Goal: Browse casually

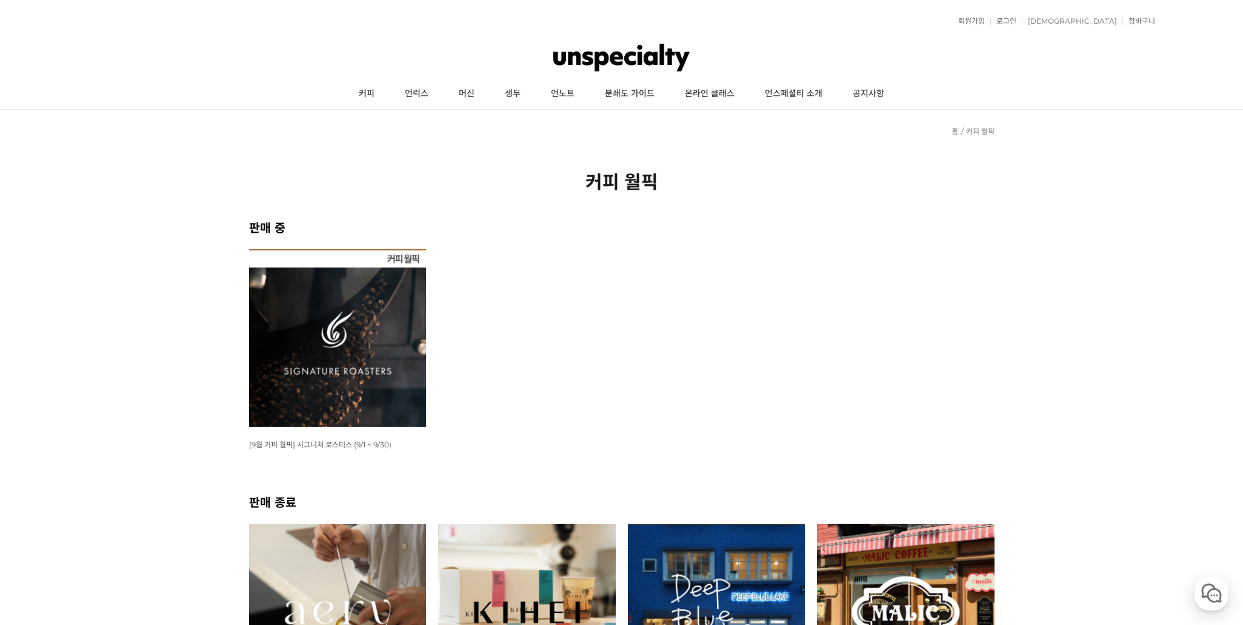
scroll to position [4, 0]
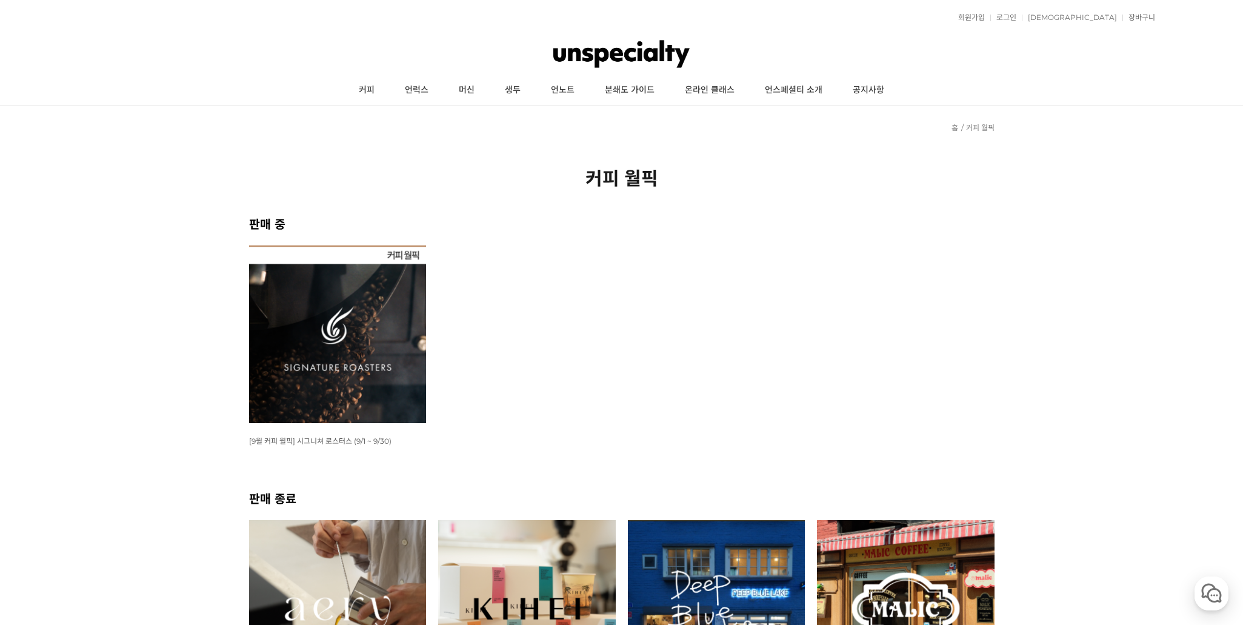
click at [401, 302] on img at bounding box center [338, 334] width 178 height 178
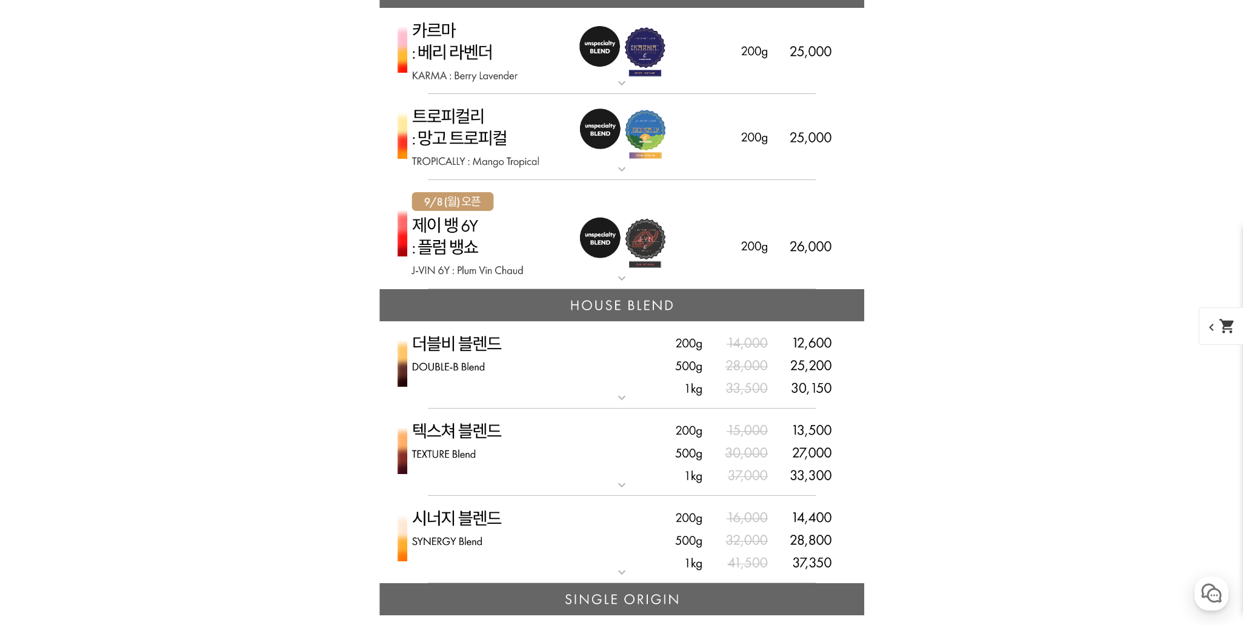
scroll to position [2846, 0]
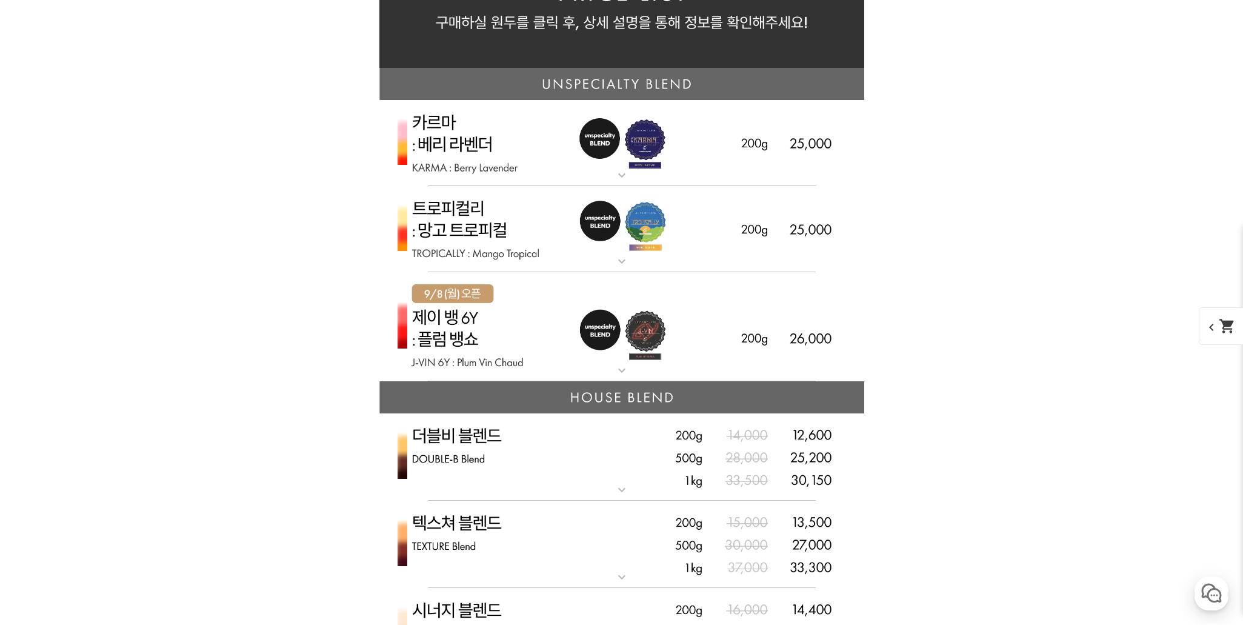
click at [564, 326] on img at bounding box center [621, 327] width 485 height 110
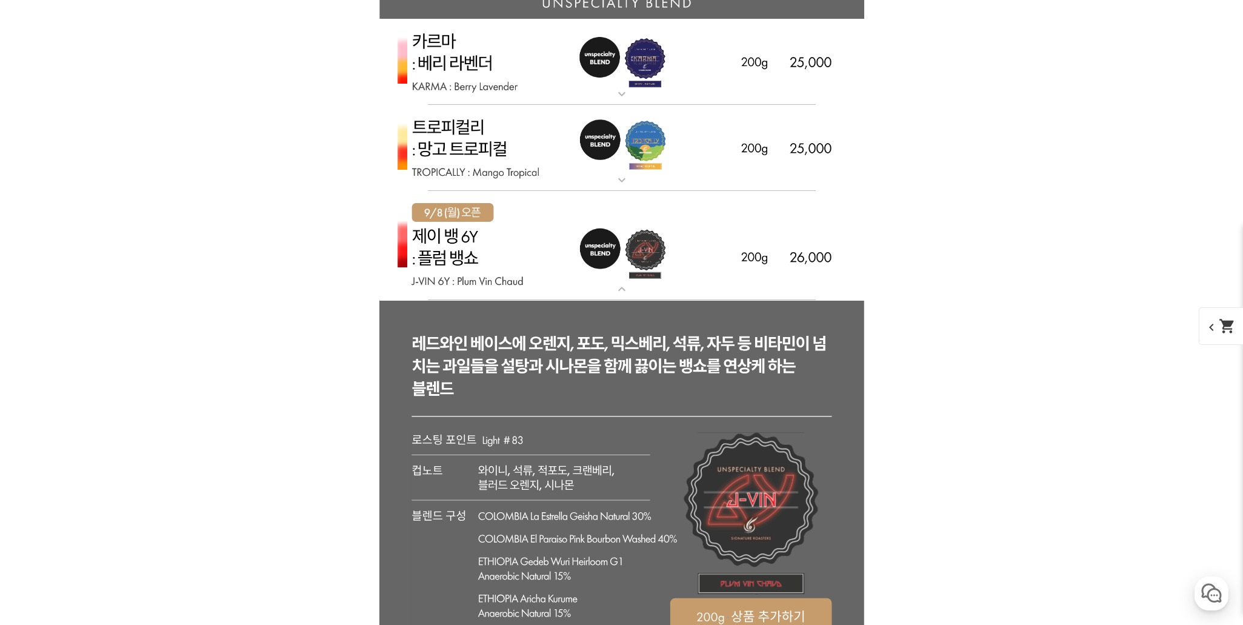
scroll to position [2850, 0]
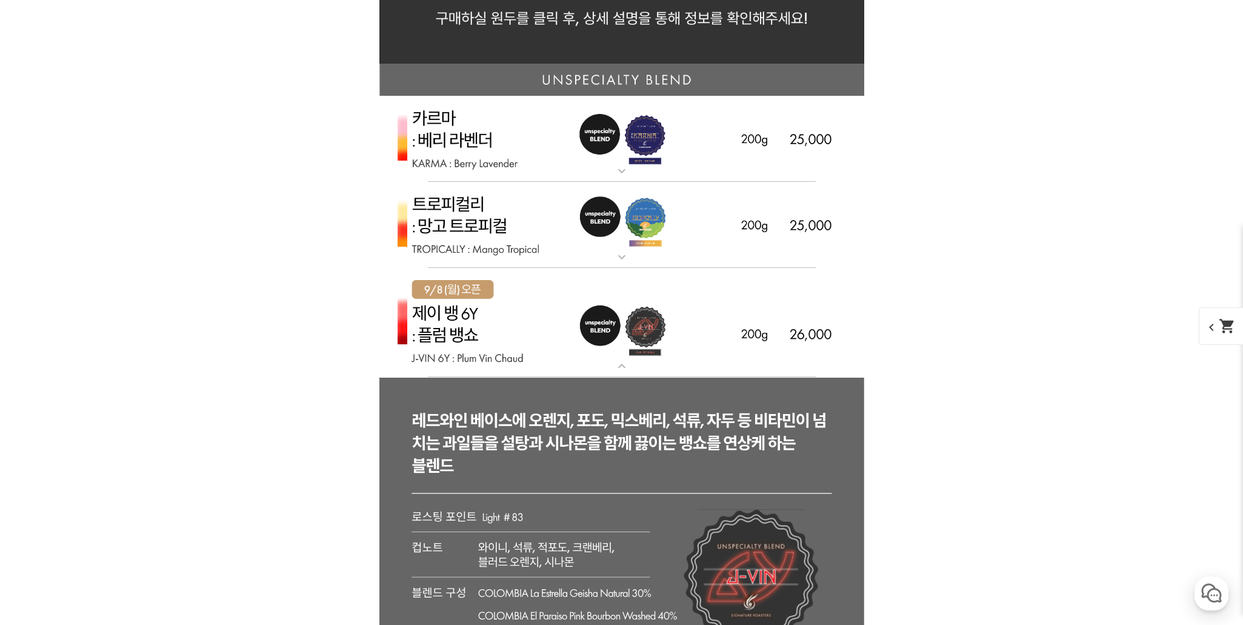
click at [476, 295] on img at bounding box center [621, 323] width 485 height 110
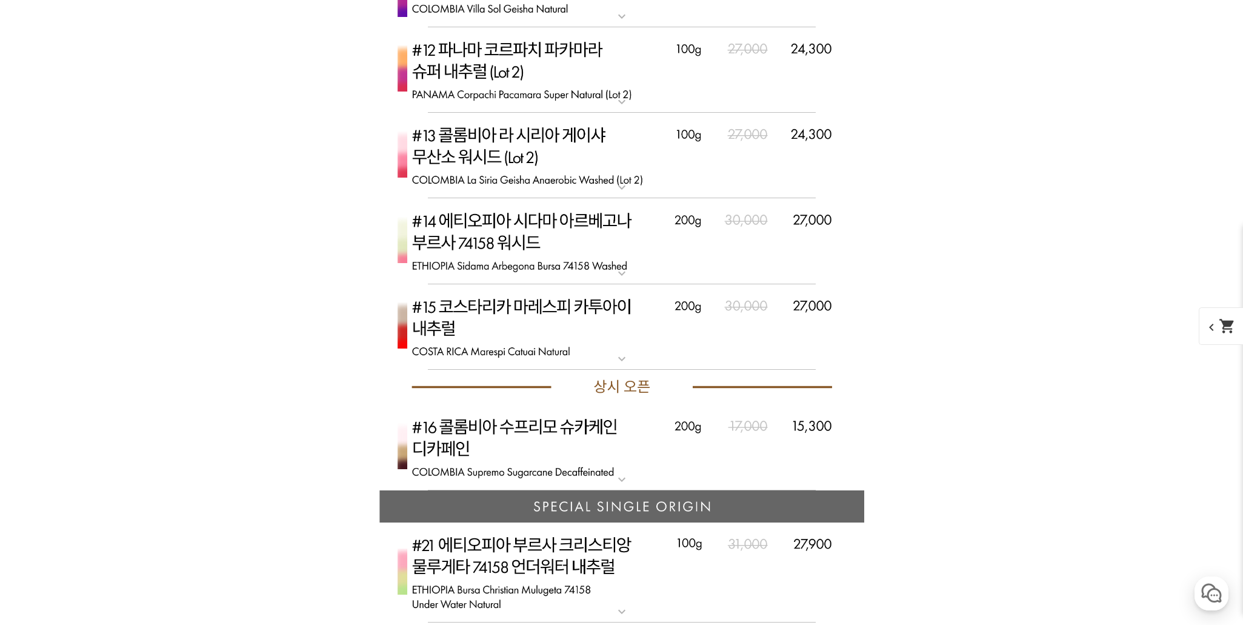
scroll to position [4459, 0]
click at [610, 307] on img at bounding box center [621, 328] width 485 height 86
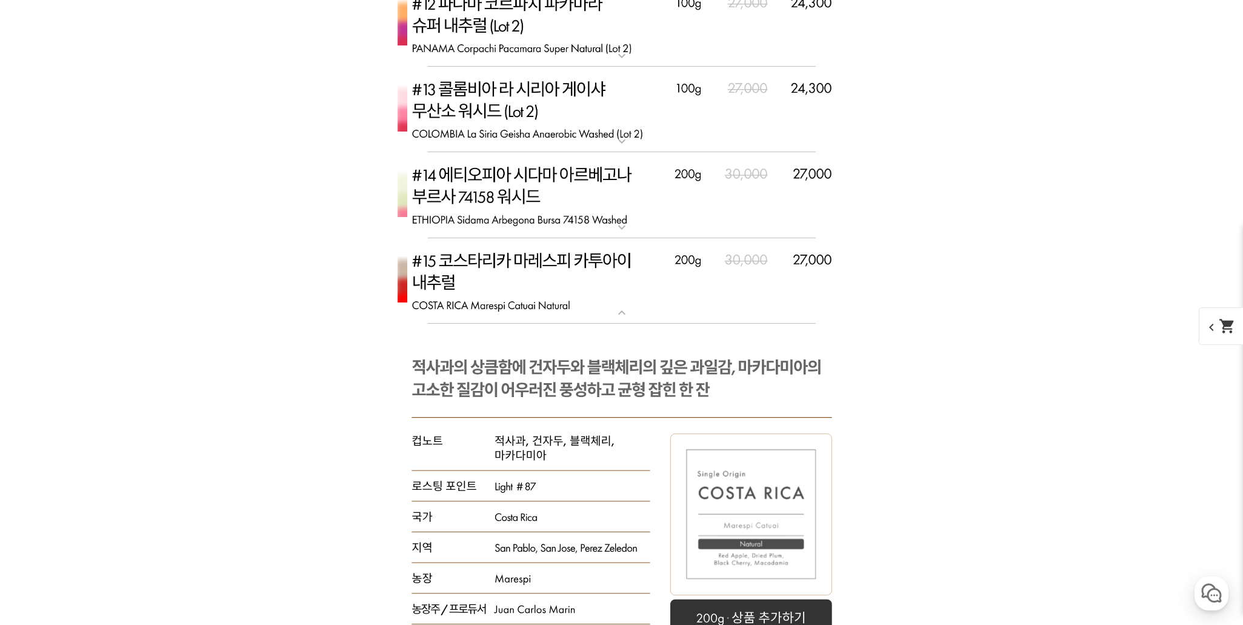
scroll to position [4497, 0]
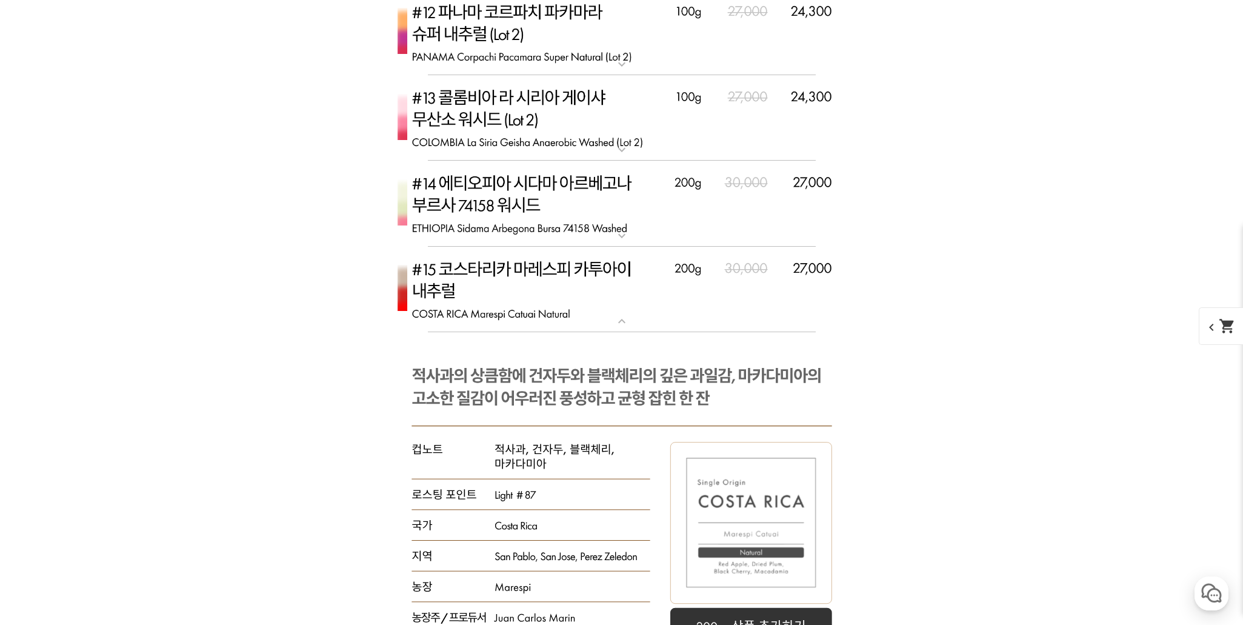
click at [624, 273] on img at bounding box center [621, 290] width 485 height 86
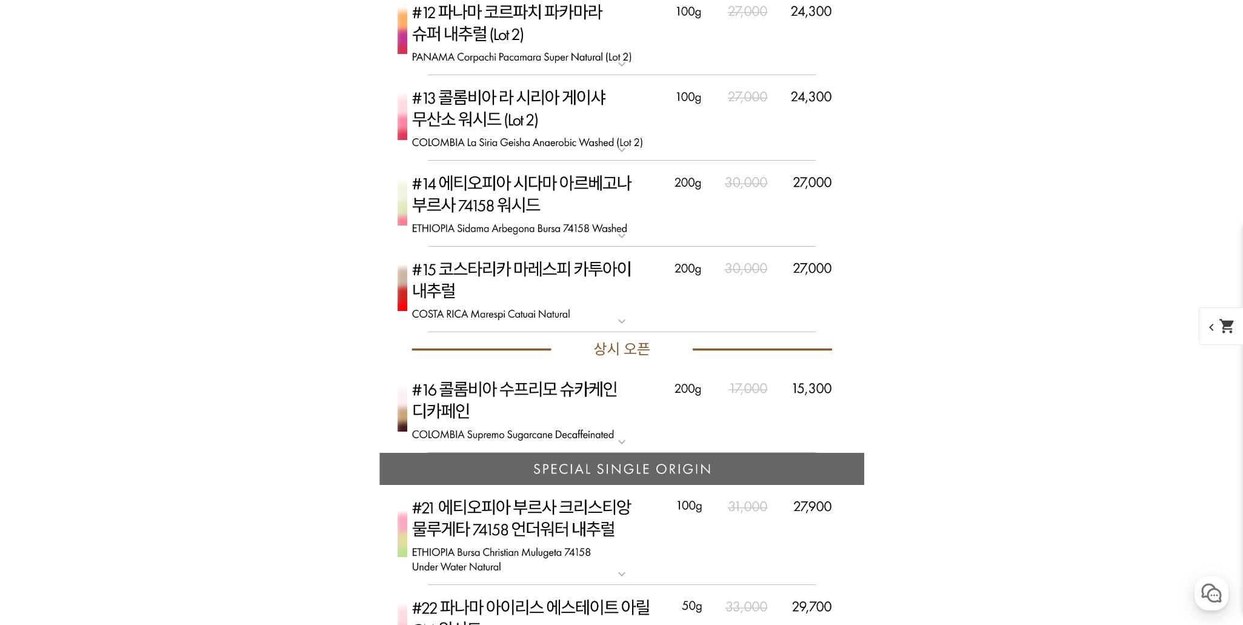
click at [577, 193] on img at bounding box center [621, 204] width 485 height 86
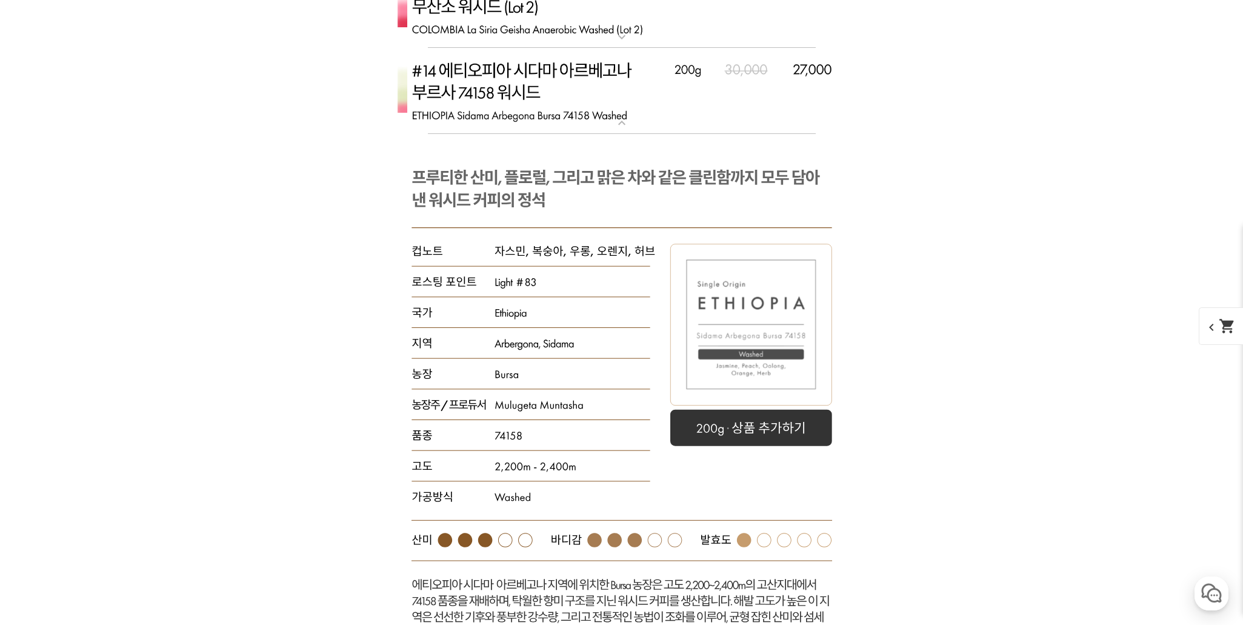
scroll to position [4574, 0]
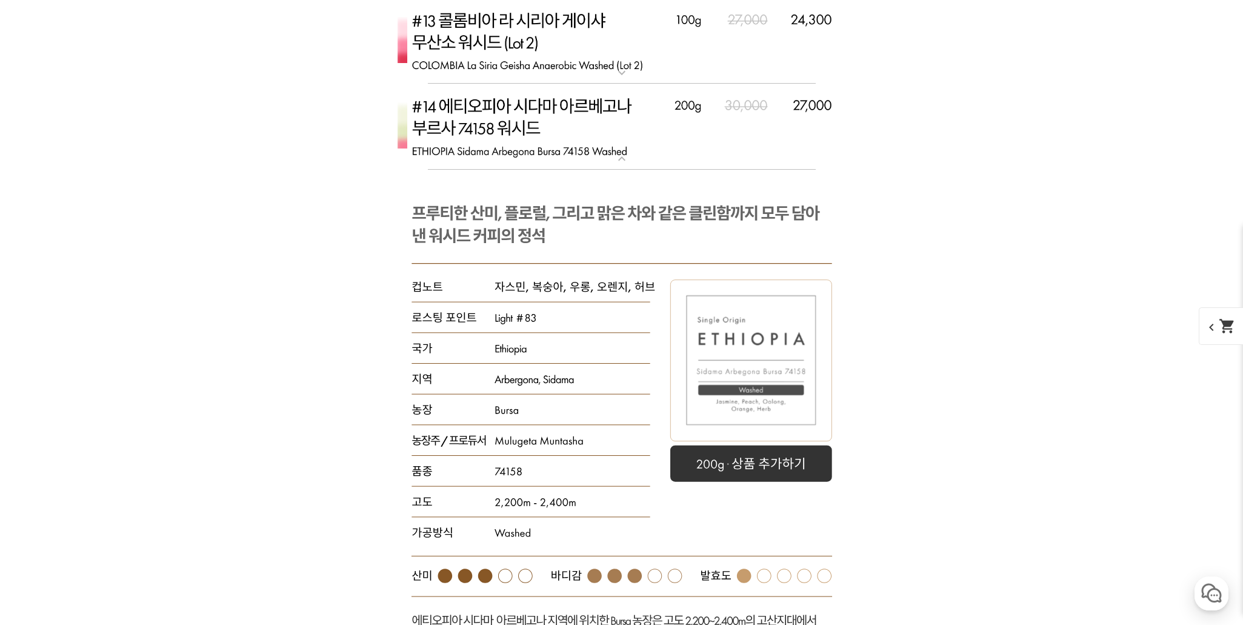
click at [584, 133] on img at bounding box center [621, 127] width 485 height 86
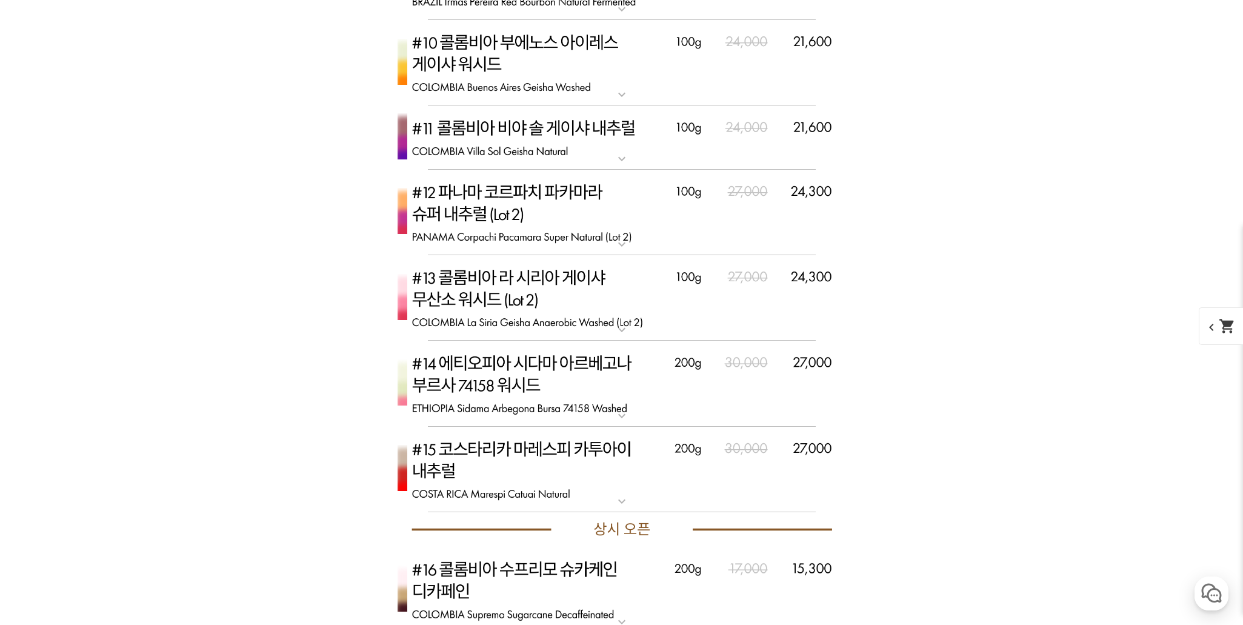
scroll to position [4317, 0]
click at [565, 196] on img at bounding box center [621, 213] width 485 height 86
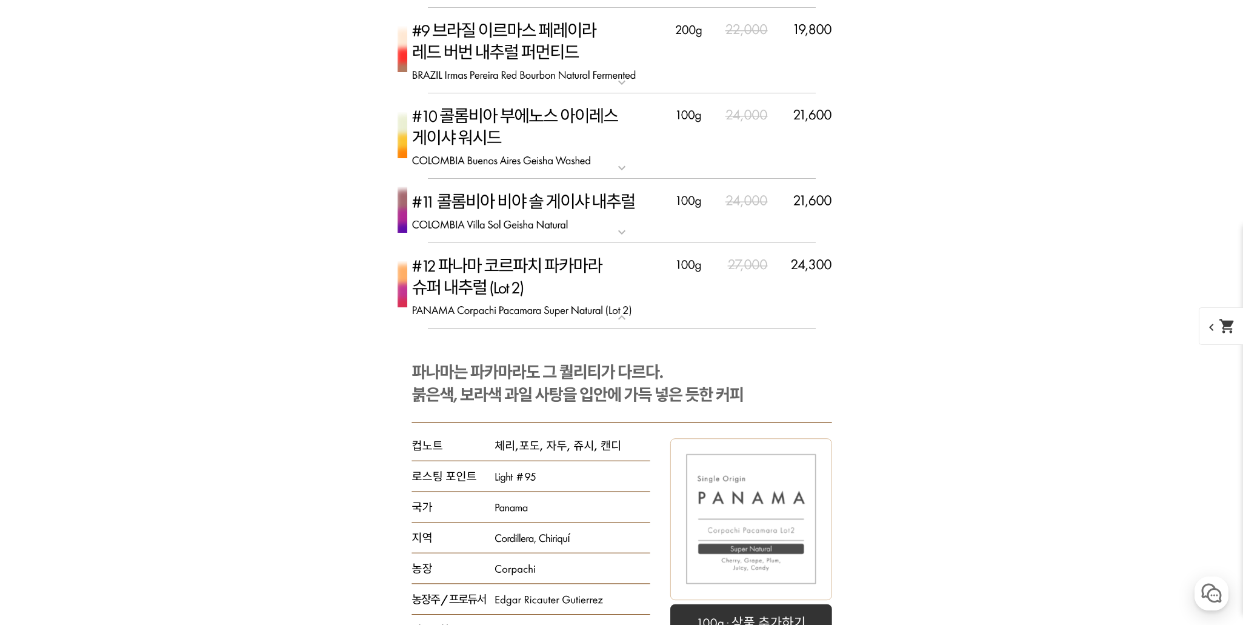
scroll to position [4243, 0]
click at [553, 258] on img at bounding box center [621, 287] width 485 height 86
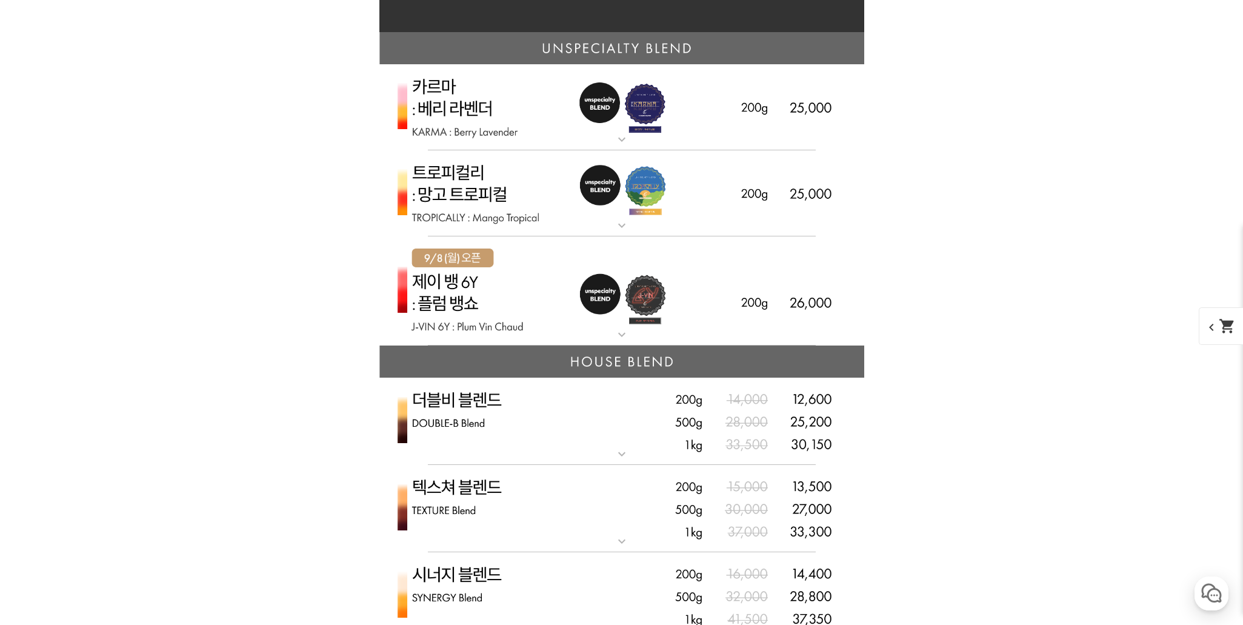
scroll to position [2879, 0]
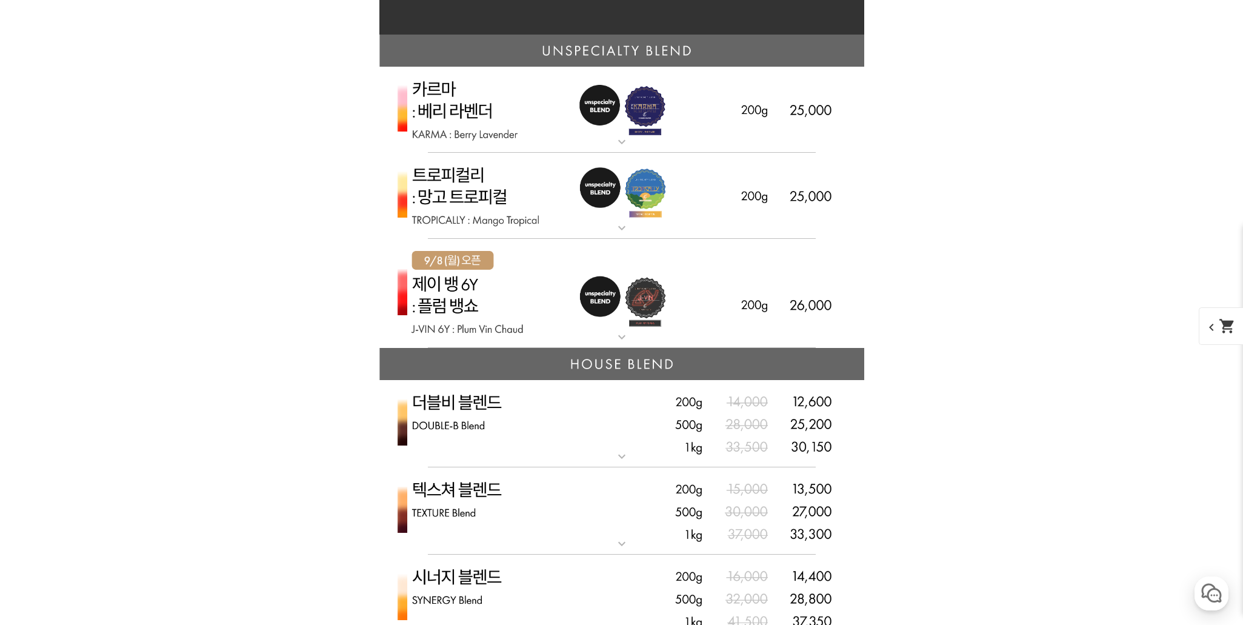
click at [508, 185] on img at bounding box center [621, 196] width 485 height 87
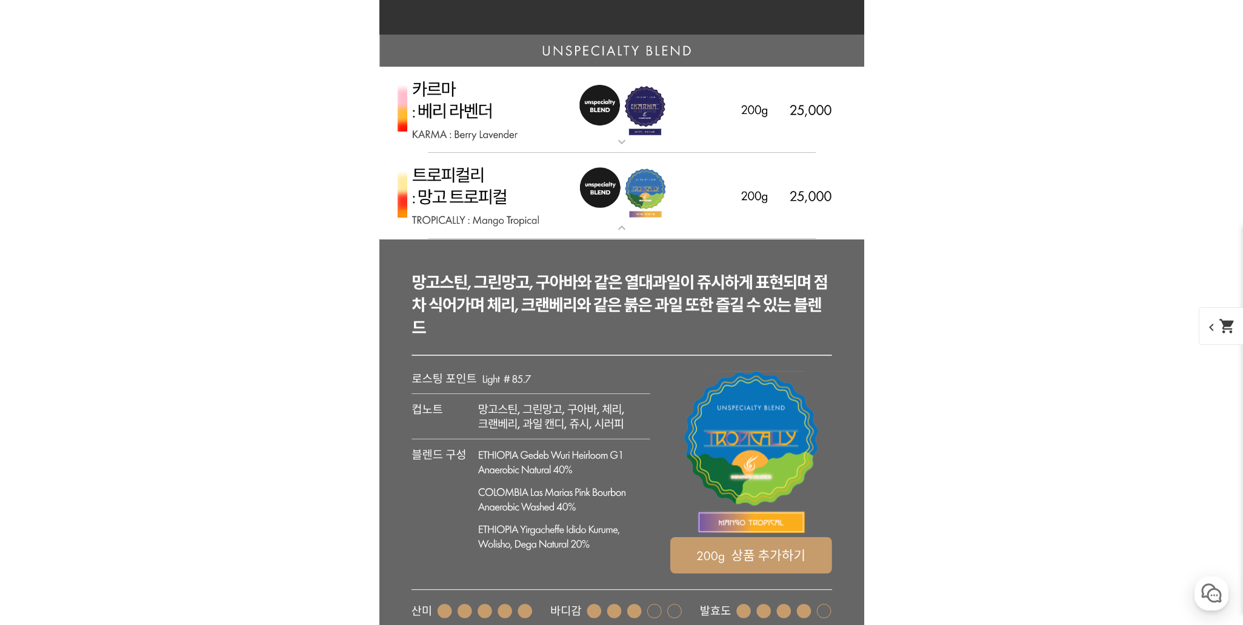
click at [508, 185] on img at bounding box center [621, 196] width 485 height 87
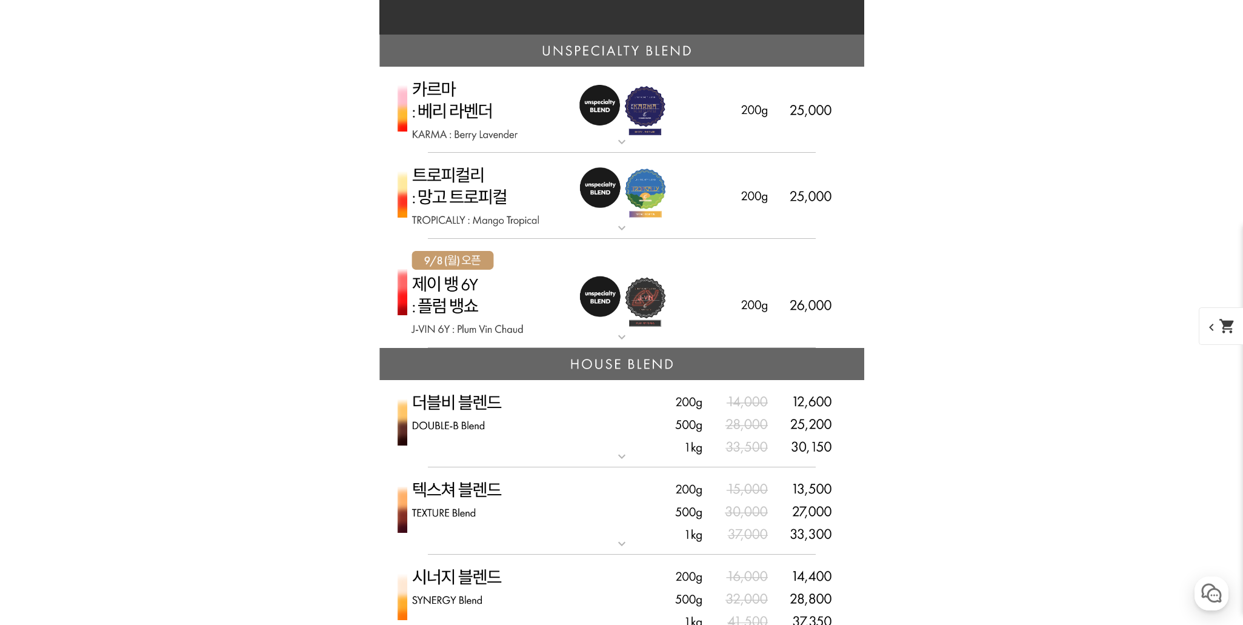
click at [460, 290] on img at bounding box center [621, 294] width 485 height 110
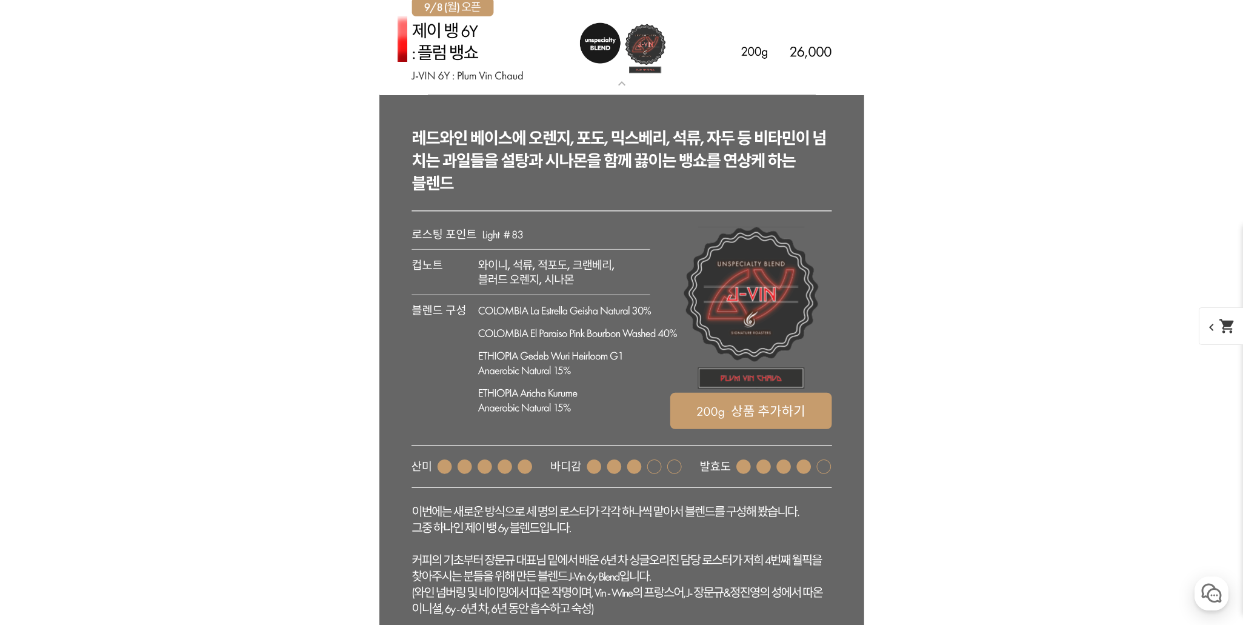
scroll to position [3134, 0]
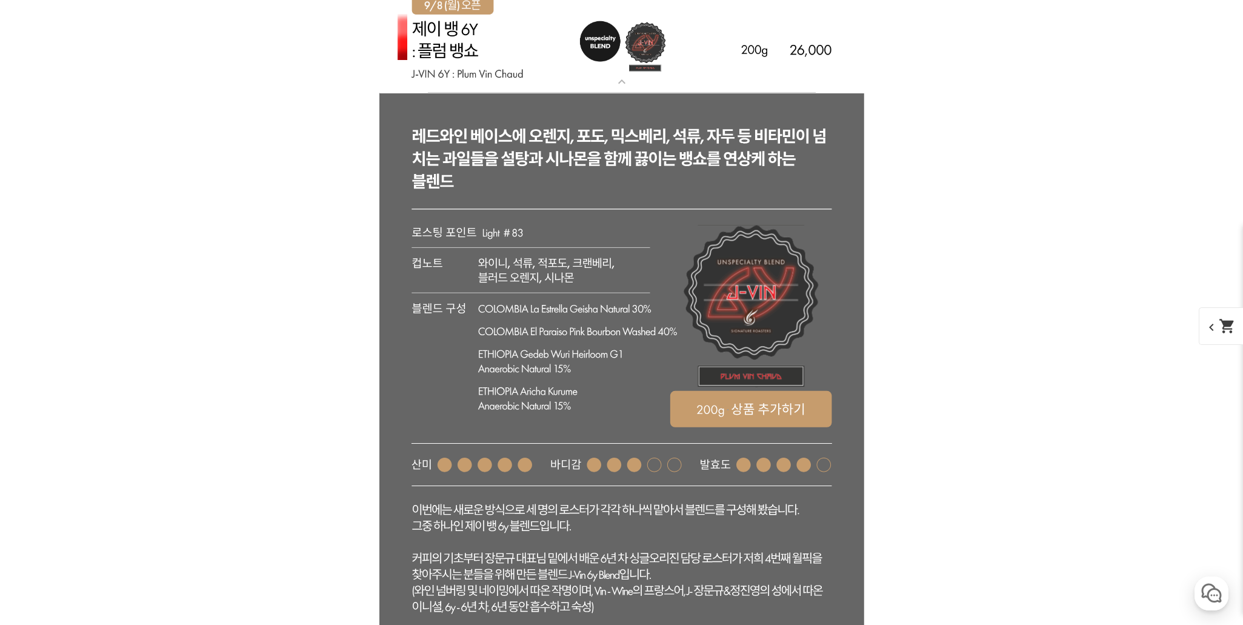
click at [624, 82] on mat-icon "expand_more" at bounding box center [622, 82] width 24 height 15
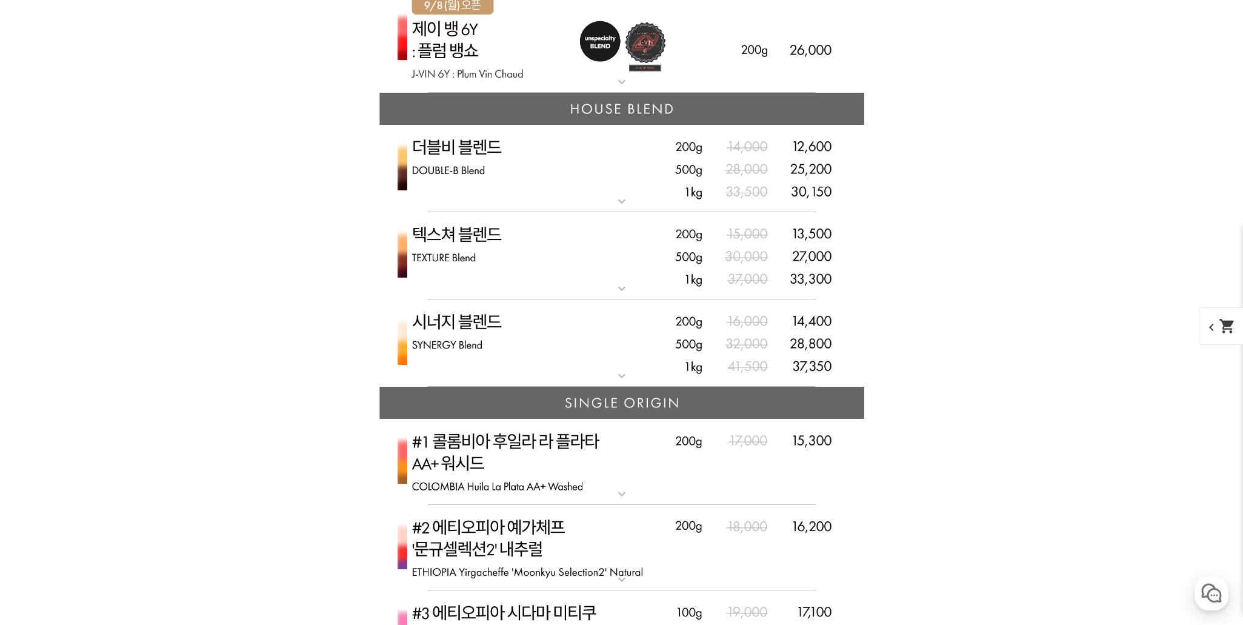
click at [624, 82] on mat-icon "expand_more" at bounding box center [622, 82] width 24 height 15
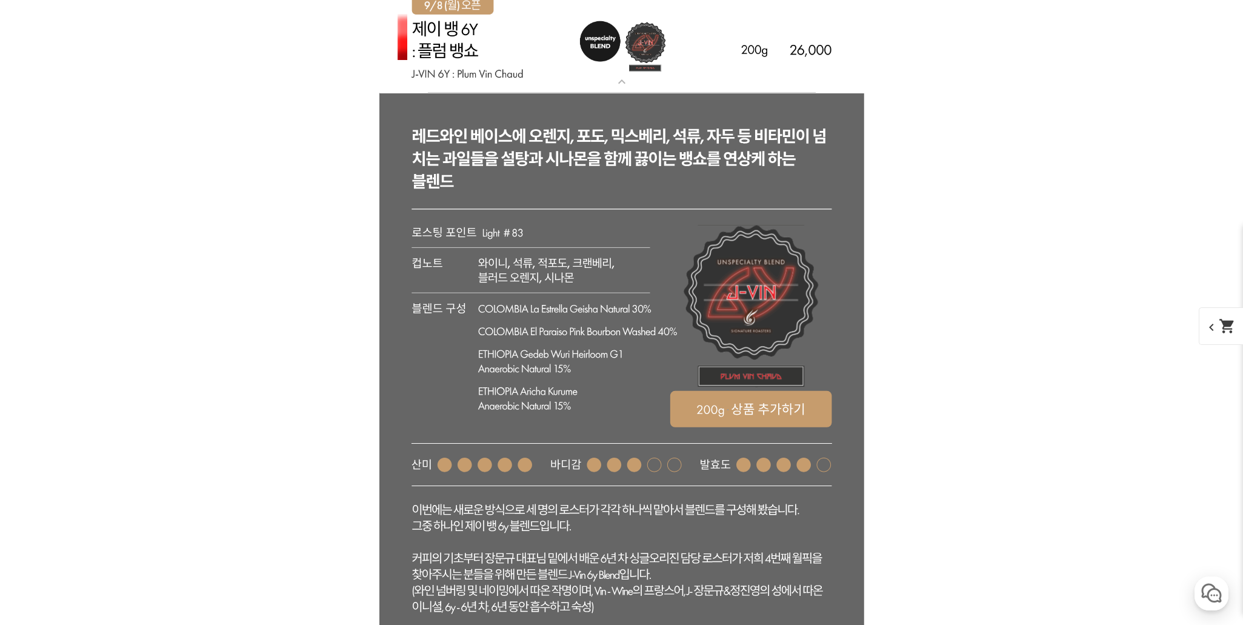
click at [624, 82] on mat-icon "expand_more" at bounding box center [622, 82] width 24 height 15
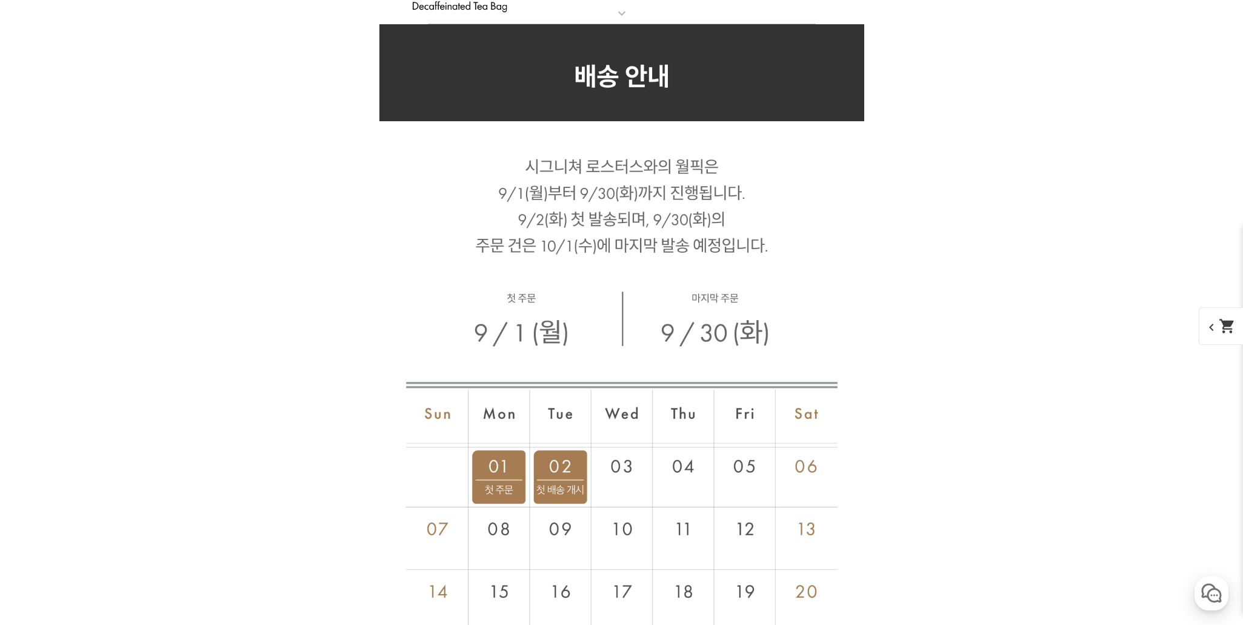
scroll to position [6714, 0]
